Goal: Task Accomplishment & Management: Complete application form

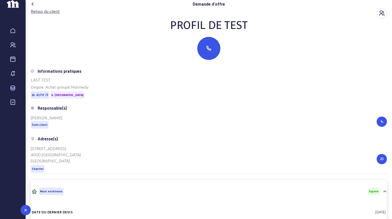
click at [13, 80] on link "Relances" at bounding box center [13, 74] width 26 height 14
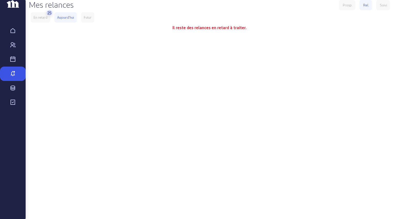
click at [49, 23] on div "En retard" at bounding box center [40, 17] width 19 height 10
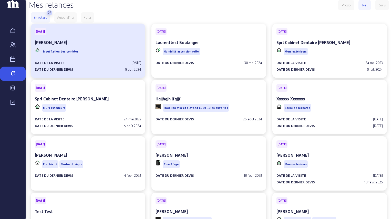
click at [90, 56] on div "Insufflation des combles" at bounding box center [88, 52] width 106 height 10
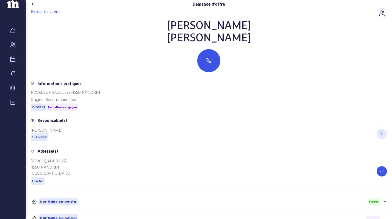
click at [53, 14] on div "Retour du client" at bounding box center [45, 11] width 29 height 6
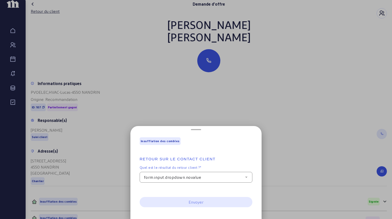
click at [177, 180] on span "form.input.dropdown.novalue" at bounding box center [172, 177] width 57 height 6
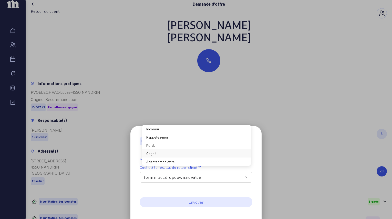
click at [166, 154] on button "Gagné" at bounding box center [196, 153] width 109 height 8
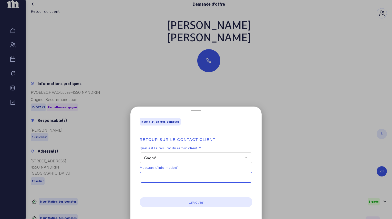
click at [189, 181] on input "text" at bounding box center [196, 177] width 113 height 11
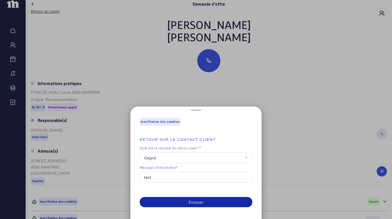
click at [197, 199] on div "Envoyer" at bounding box center [196, 202] width 15 height 6
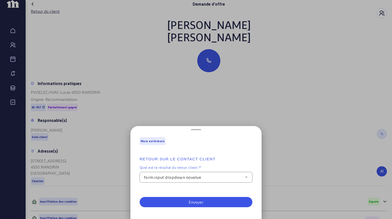
click at [198, 179] on span "form.input.dropdown.novalue" at bounding box center [172, 177] width 57 height 6
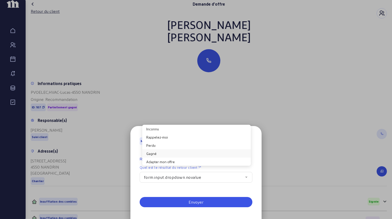
click at [172, 154] on button "Gagné" at bounding box center [196, 153] width 109 height 8
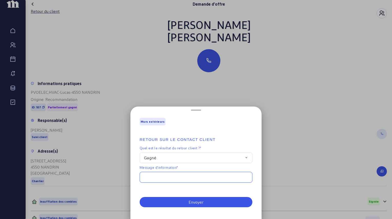
click at [177, 175] on input "text" at bounding box center [196, 177] width 113 height 11
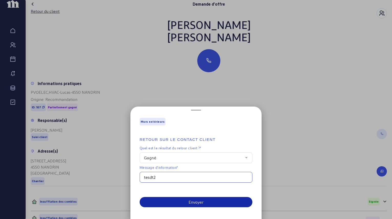
type input "tesdt2"
click at [181, 202] on button "Envoyer" at bounding box center [196, 202] width 113 height 10
